Goal: Task Accomplishment & Management: Complete application form

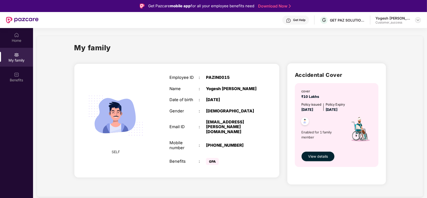
click at [416, 20] on img at bounding box center [418, 20] width 4 height 4
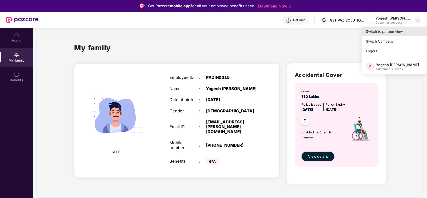
click at [395, 31] on div "Switch to partner view" at bounding box center [394, 32] width 65 height 10
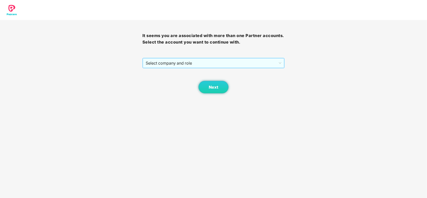
click at [198, 65] on span "Select company and role" at bounding box center [214, 63] width 136 height 10
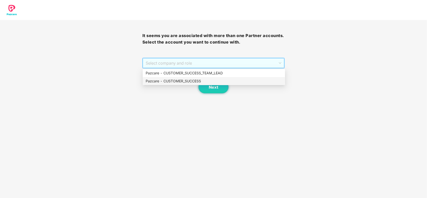
click at [186, 81] on div "Pazcare - CUSTOMER_SUCCESS" at bounding box center [214, 81] width 137 height 6
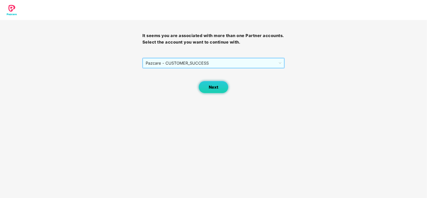
click at [213, 89] on span "Next" at bounding box center [214, 87] width 10 height 5
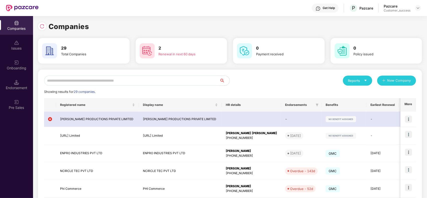
click at [142, 81] on input "text" at bounding box center [132, 81] width 176 height 10
click at [134, 80] on input "text" at bounding box center [132, 81] width 176 height 10
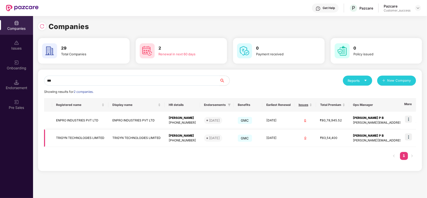
type input "***"
click at [409, 138] on img at bounding box center [408, 137] width 7 height 7
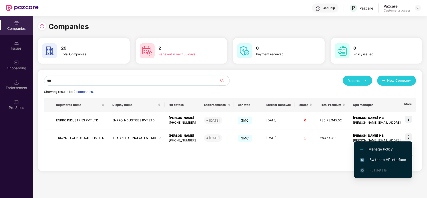
click at [381, 157] on span "Switch to HR interface" at bounding box center [384, 160] width 46 height 6
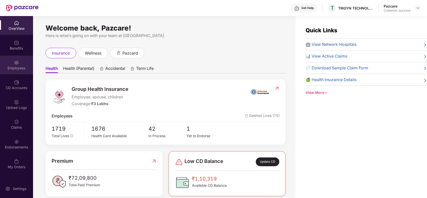
click at [12, 63] on div "Employees" at bounding box center [16, 65] width 33 height 19
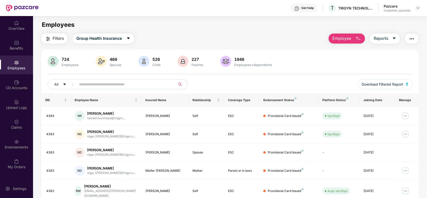
click at [340, 41] on span "Employee" at bounding box center [342, 38] width 19 height 6
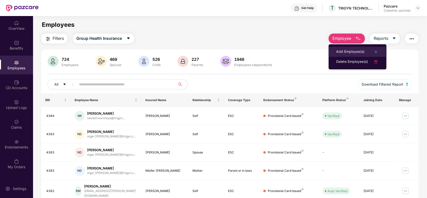
click at [343, 51] on div "Add Employee(s)" at bounding box center [350, 52] width 28 height 6
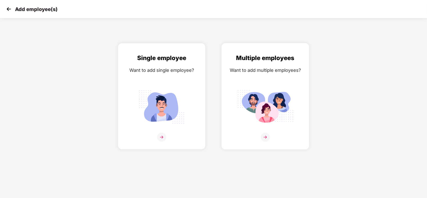
click at [267, 139] on img at bounding box center [265, 137] width 9 height 9
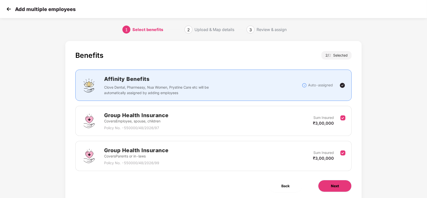
click at [344, 184] on button "Next" at bounding box center [335, 186] width 34 height 12
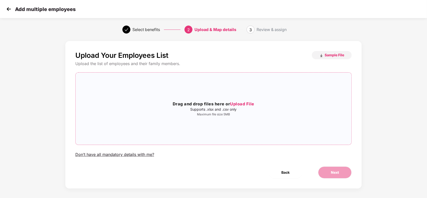
click at [246, 103] on span "Upload File" at bounding box center [242, 103] width 24 height 5
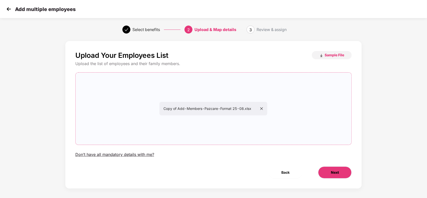
click at [343, 176] on button "Next" at bounding box center [335, 173] width 34 height 12
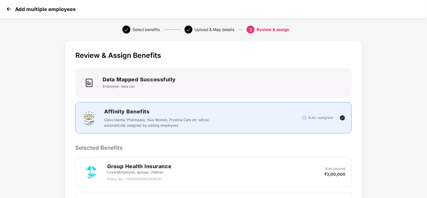
click at [310, 146] on p "Selected Benefits" at bounding box center [213, 148] width 277 height 9
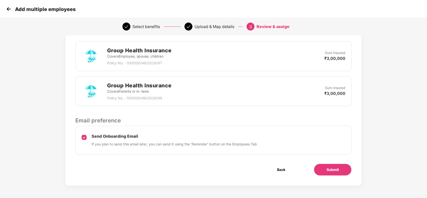
scroll to position [117, 0]
click at [310, 146] on div "Send Onboarding Email If you plan to send this email later, you can send it usi…" at bounding box center [213, 140] width 277 height 29
click at [339, 167] on span "Submit" at bounding box center [333, 170] width 12 height 6
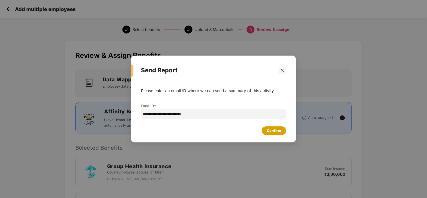
click at [272, 132] on div "Confirm" at bounding box center [274, 131] width 14 height 6
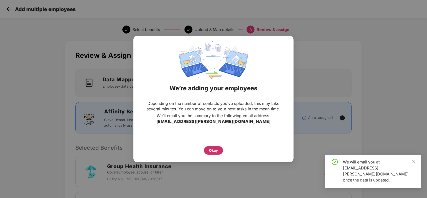
click at [215, 148] on div "Okay" at bounding box center [213, 151] width 9 height 6
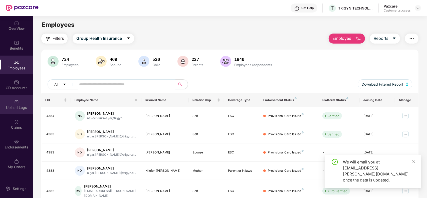
click at [13, 108] on div "Upload Logs" at bounding box center [16, 107] width 33 height 5
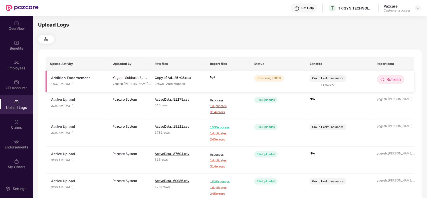
click at [385, 78] on icon "redo" at bounding box center [383, 79] width 4 height 4
